Goal: Task Accomplishment & Management: Use online tool/utility

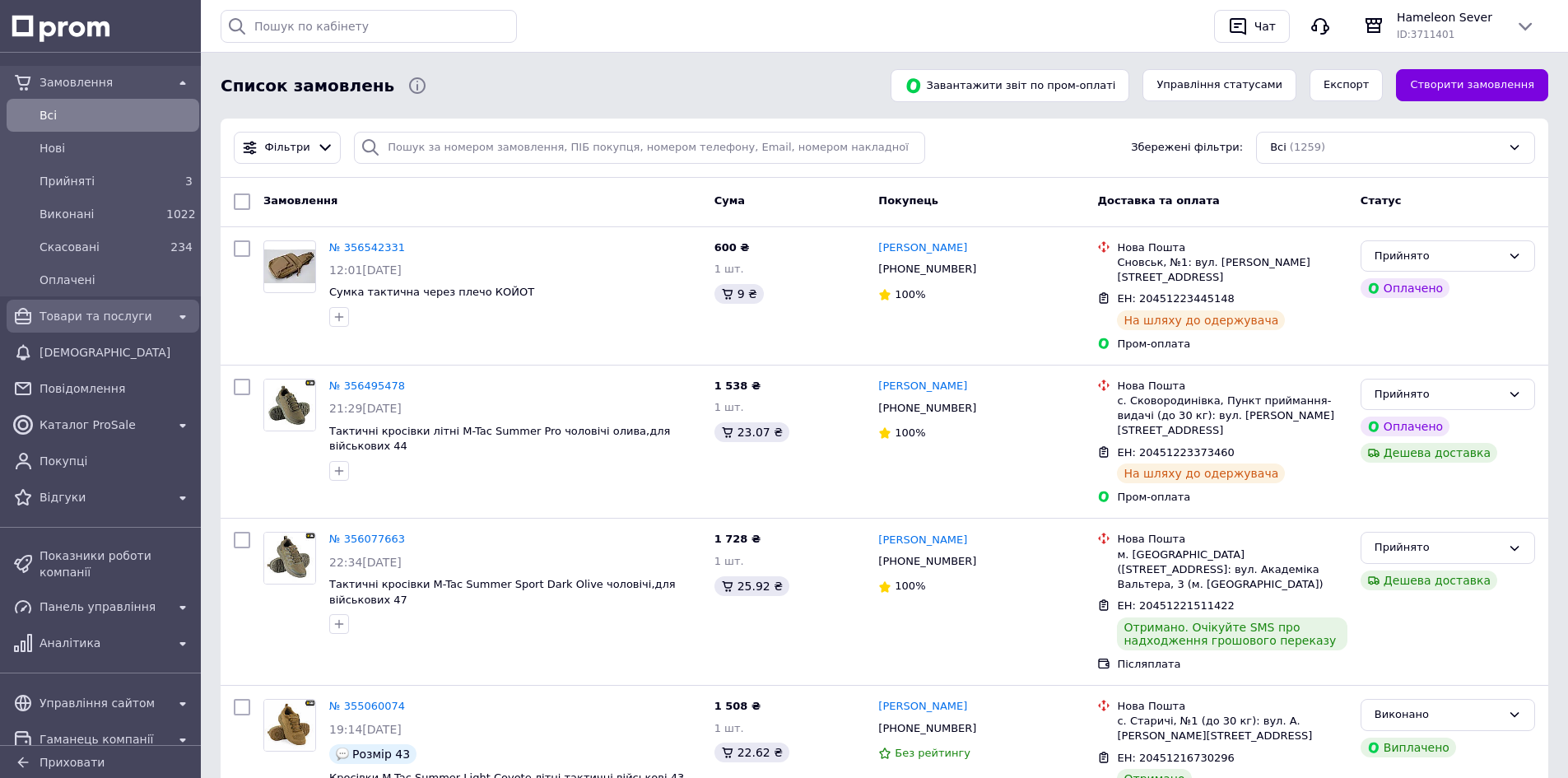
click at [117, 324] on div "Товари та послуги" at bounding box center [103, 316] width 133 height 23
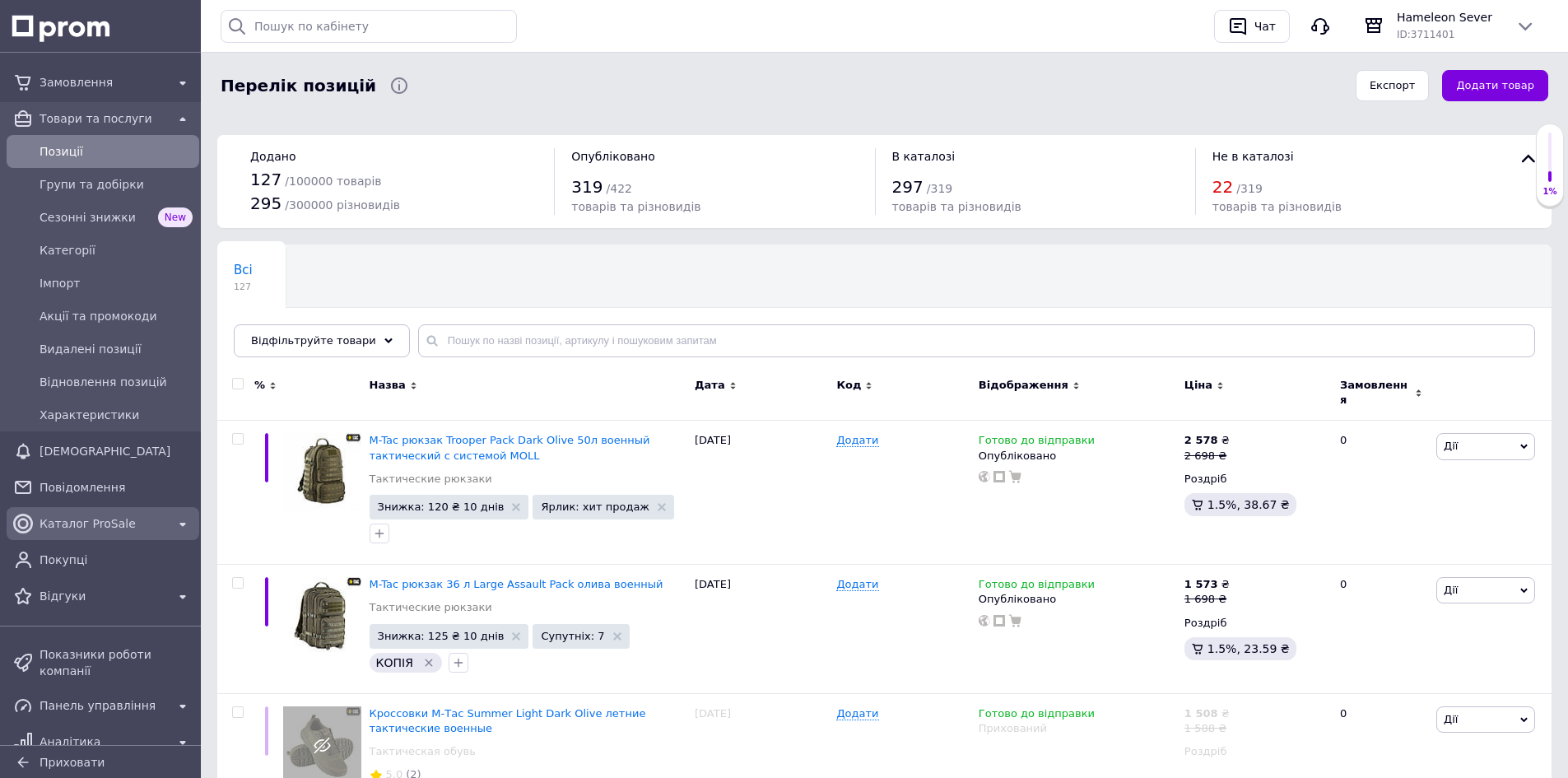
click at [147, 530] on span "Каталог ProSale" at bounding box center [103, 522] width 126 height 16
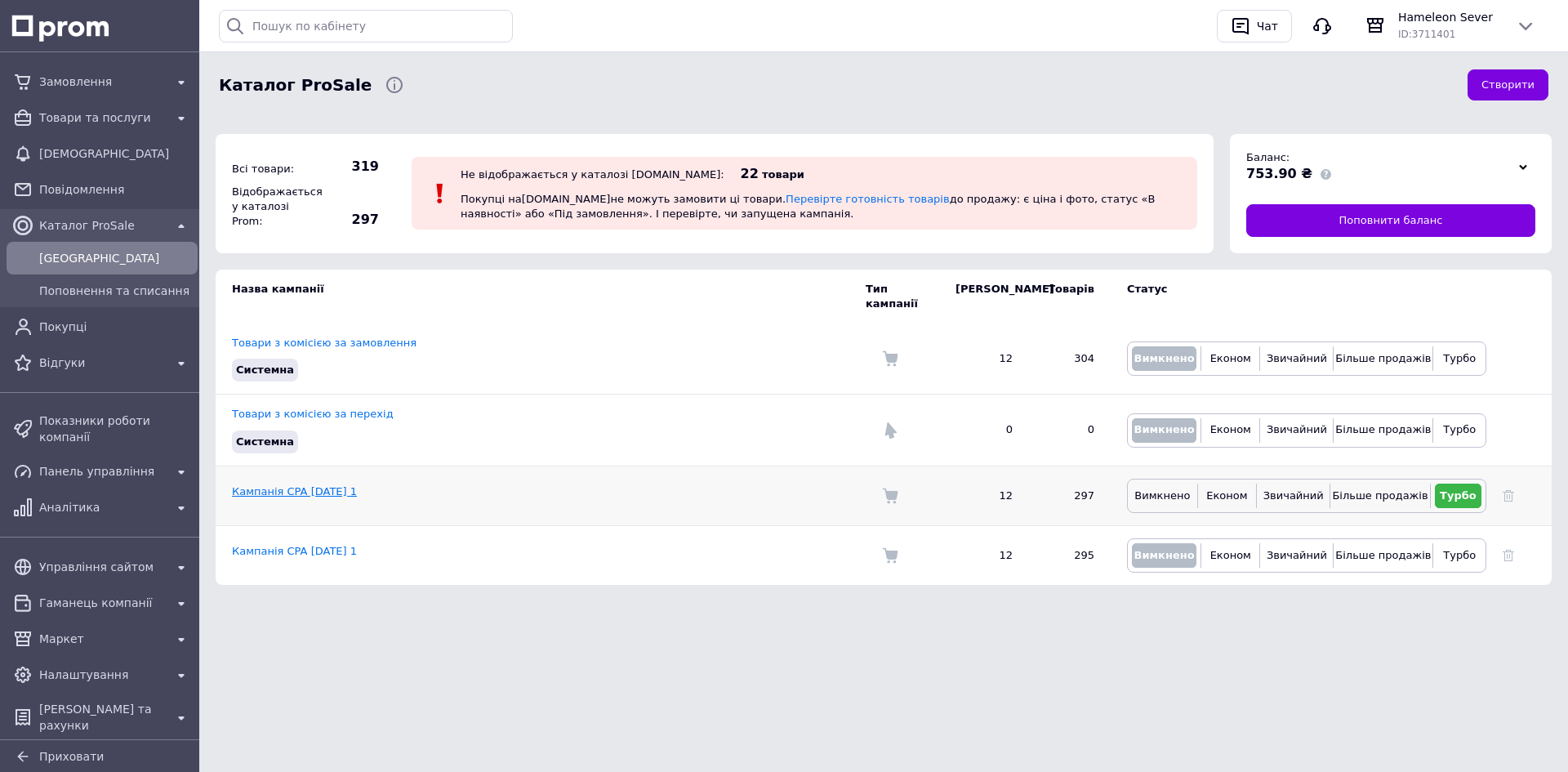
click at [281, 485] on link "Кампанія CPA [DATE] 1" at bounding box center [294, 491] width 125 height 12
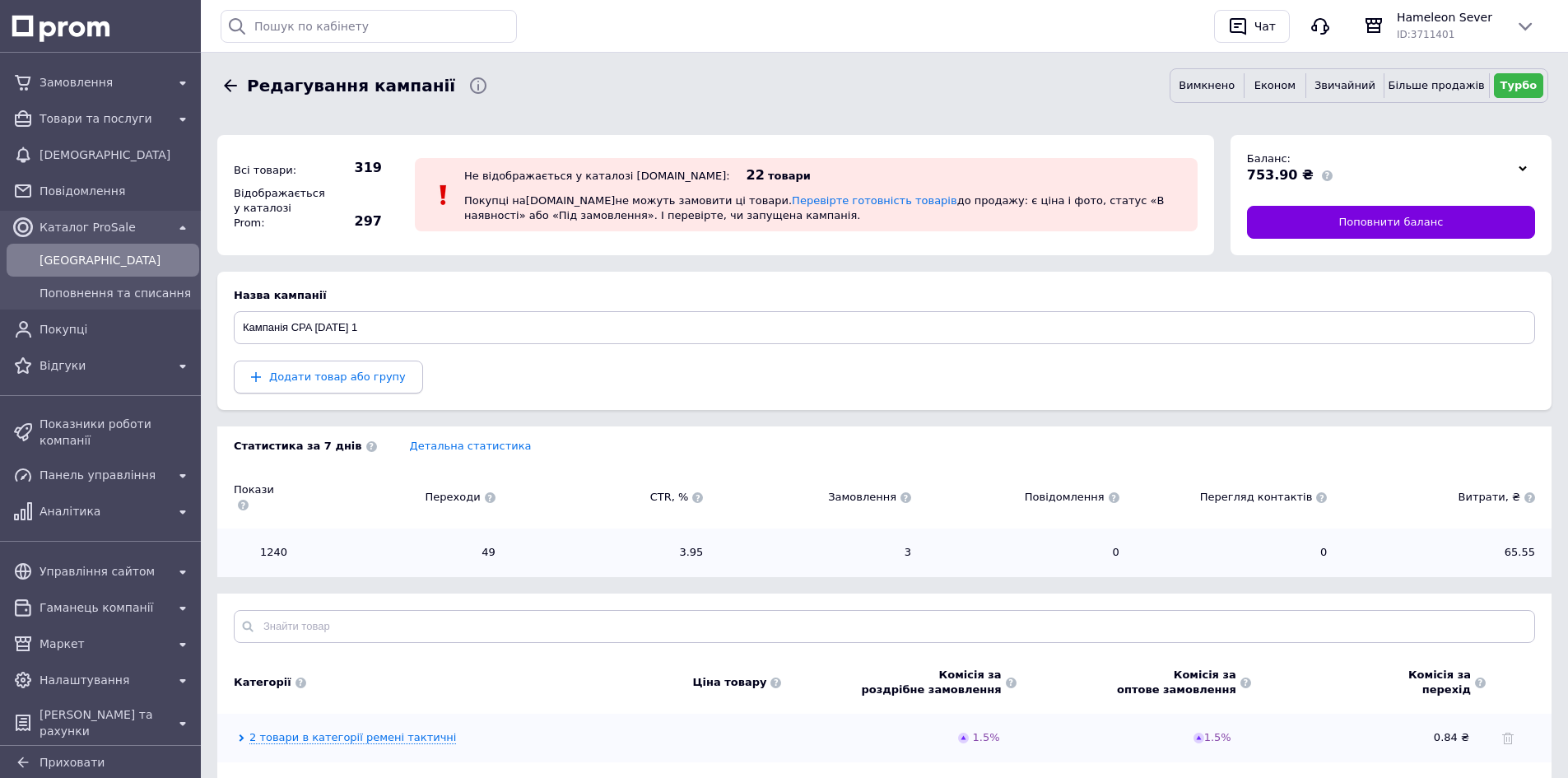
click at [341, 384] on span "Додати товар або групу" at bounding box center [328, 377] width 155 height 15
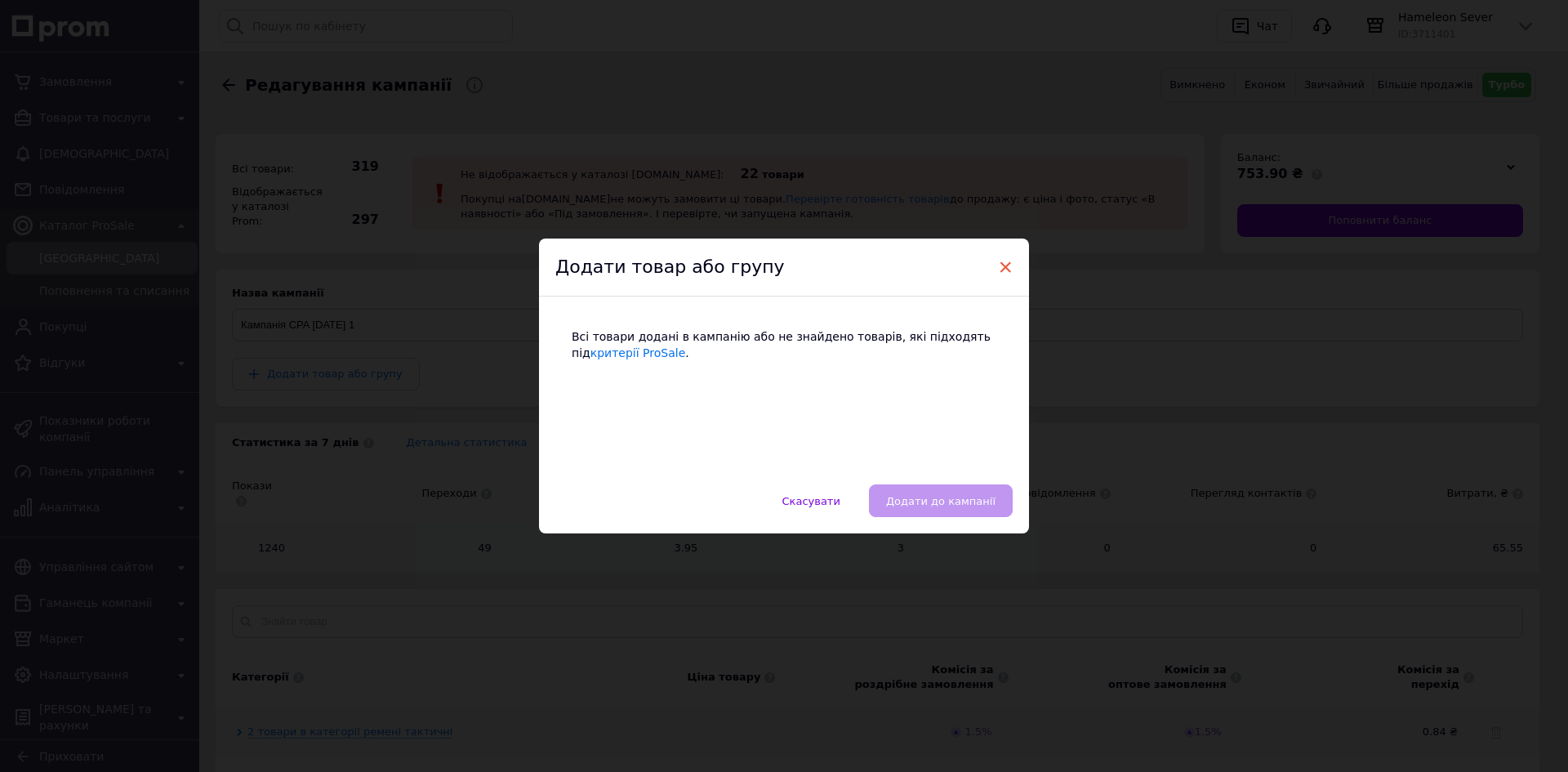
click at [1004, 263] on span "×" at bounding box center [1005, 267] width 15 height 27
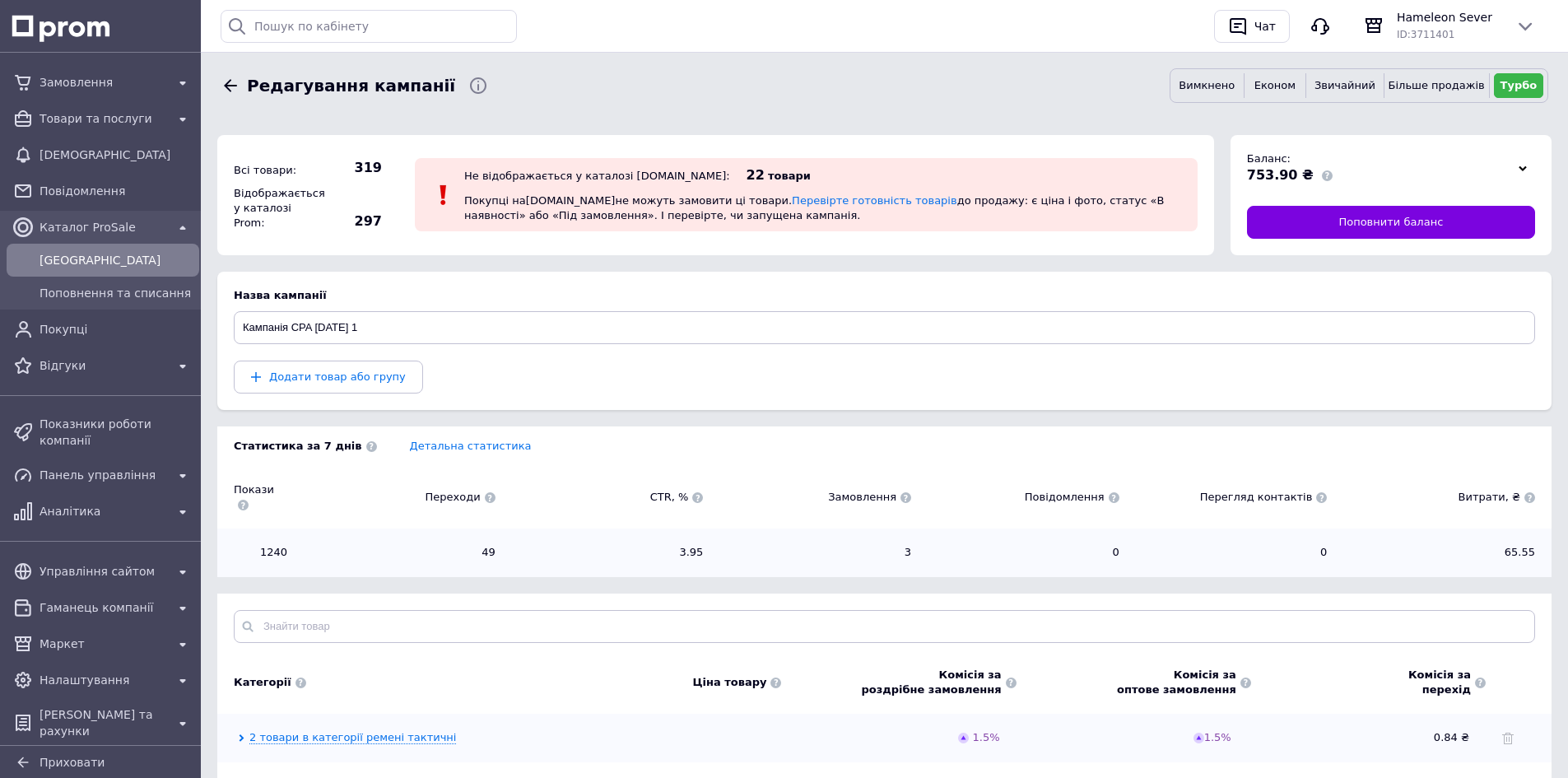
click at [227, 86] on icon at bounding box center [231, 85] width 13 height 12
